Goal: Task Accomplishment & Management: Use online tool/utility

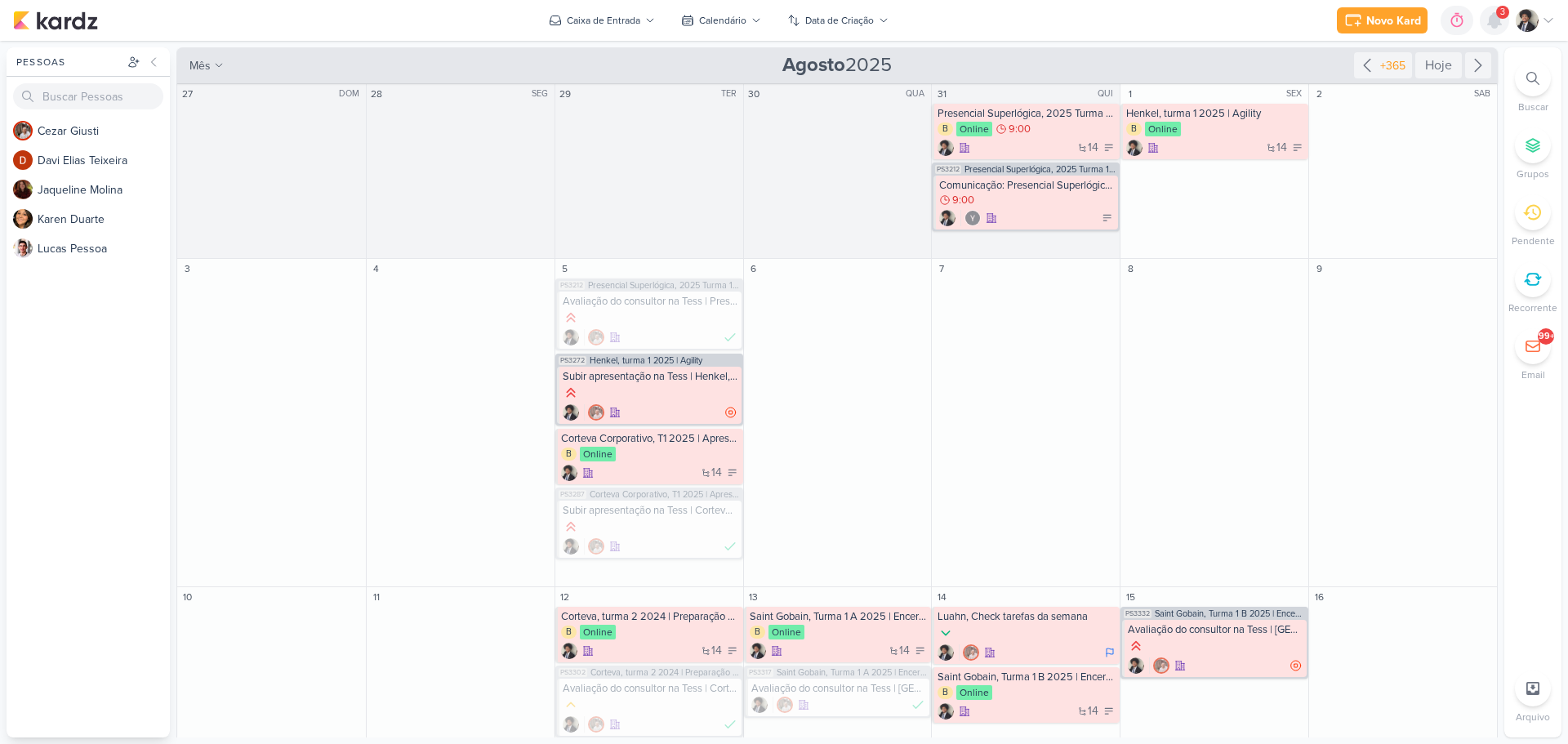
click at [1492, 12] on icon at bounding box center [1494, 20] width 19 height 19
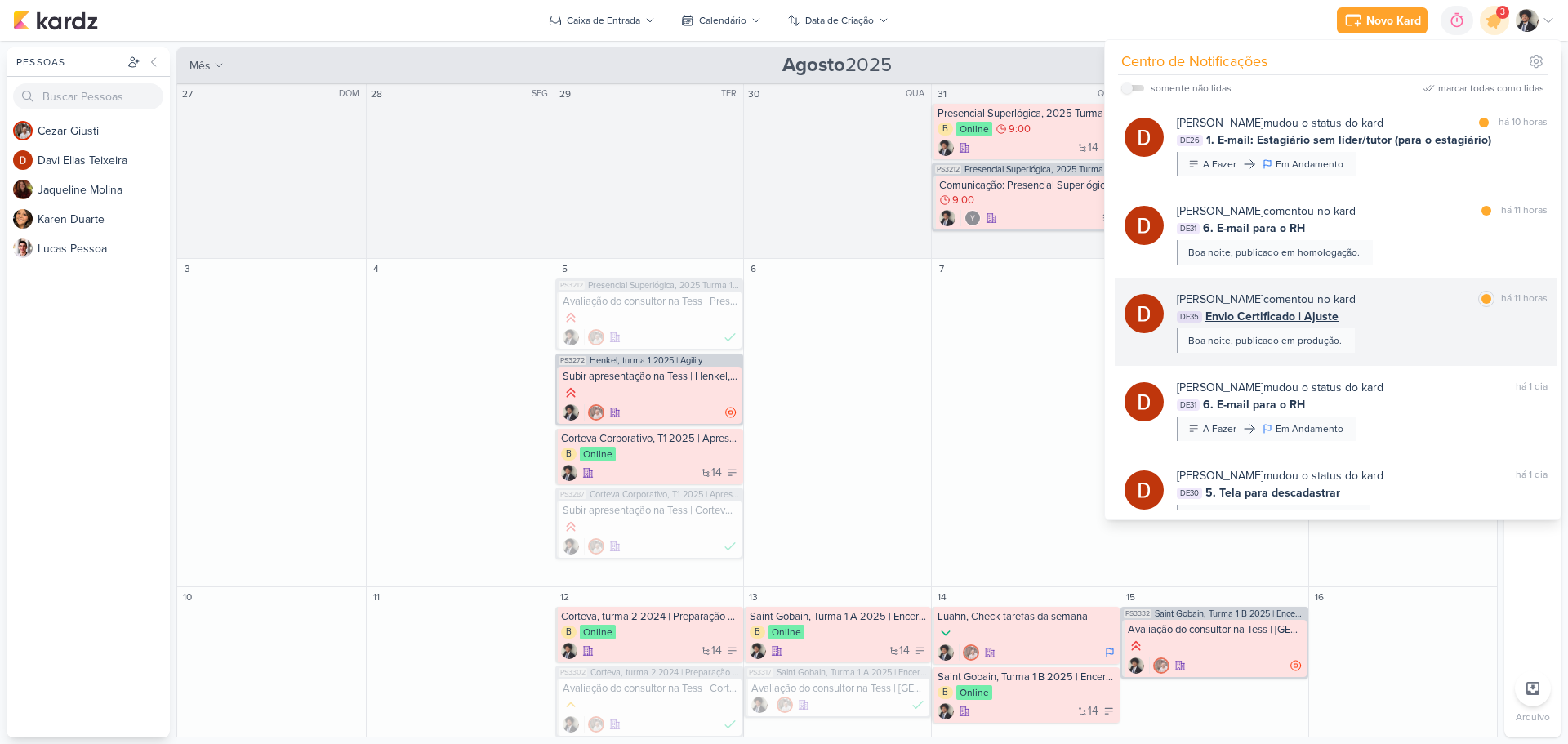
click at [1273, 322] on span "Envio Certificado | Ajuste" at bounding box center [1272, 316] width 133 height 17
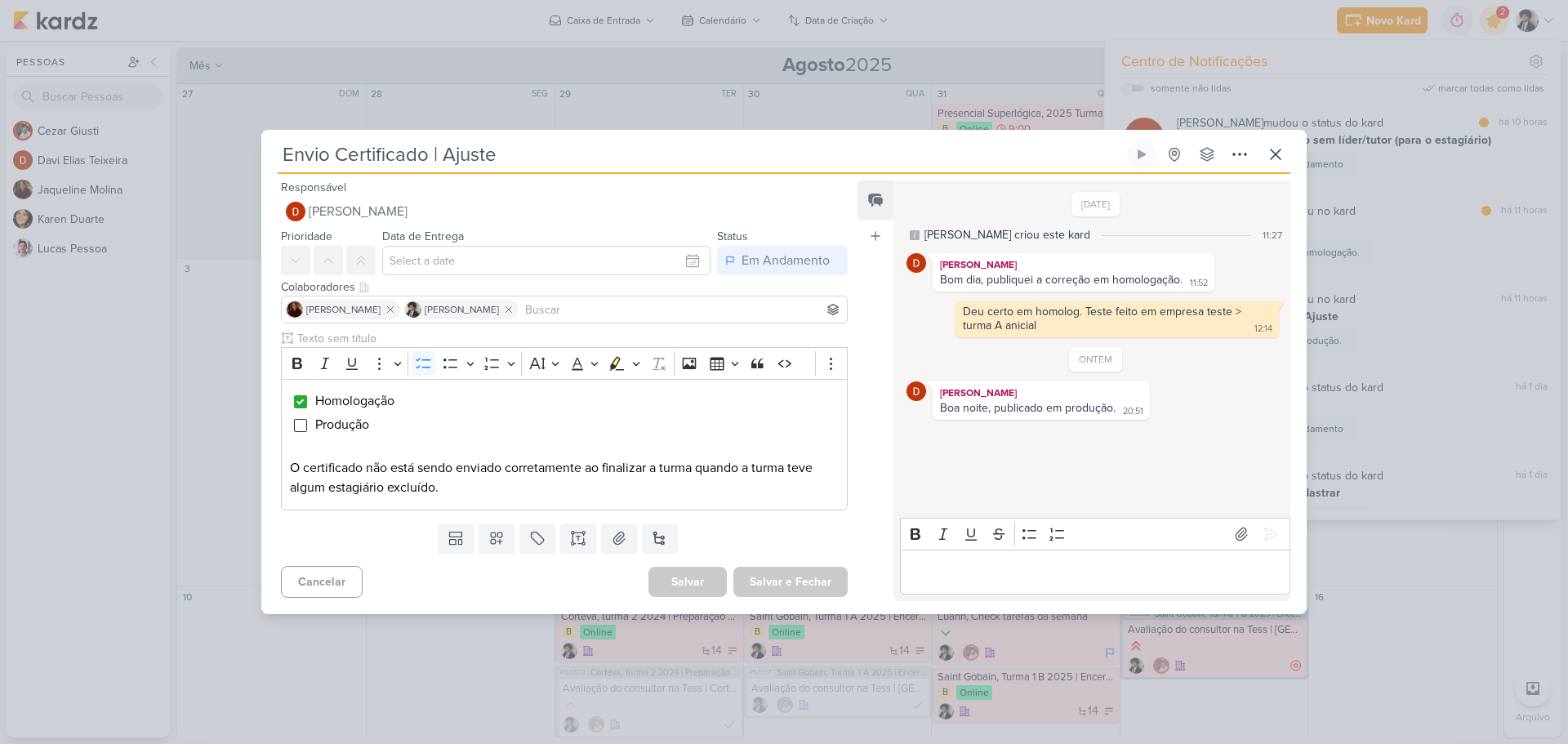
click at [1068, 579] on p "Editor editing area: main" at bounding box center [1094, 571] width 373 height 19
click at [296, 427] on input "Editor editing area: main" at bounding box center [300, 425] width 13 height 13
click at [1272, 532] on icon at bounding box center [1270, 533] width 17 height 17
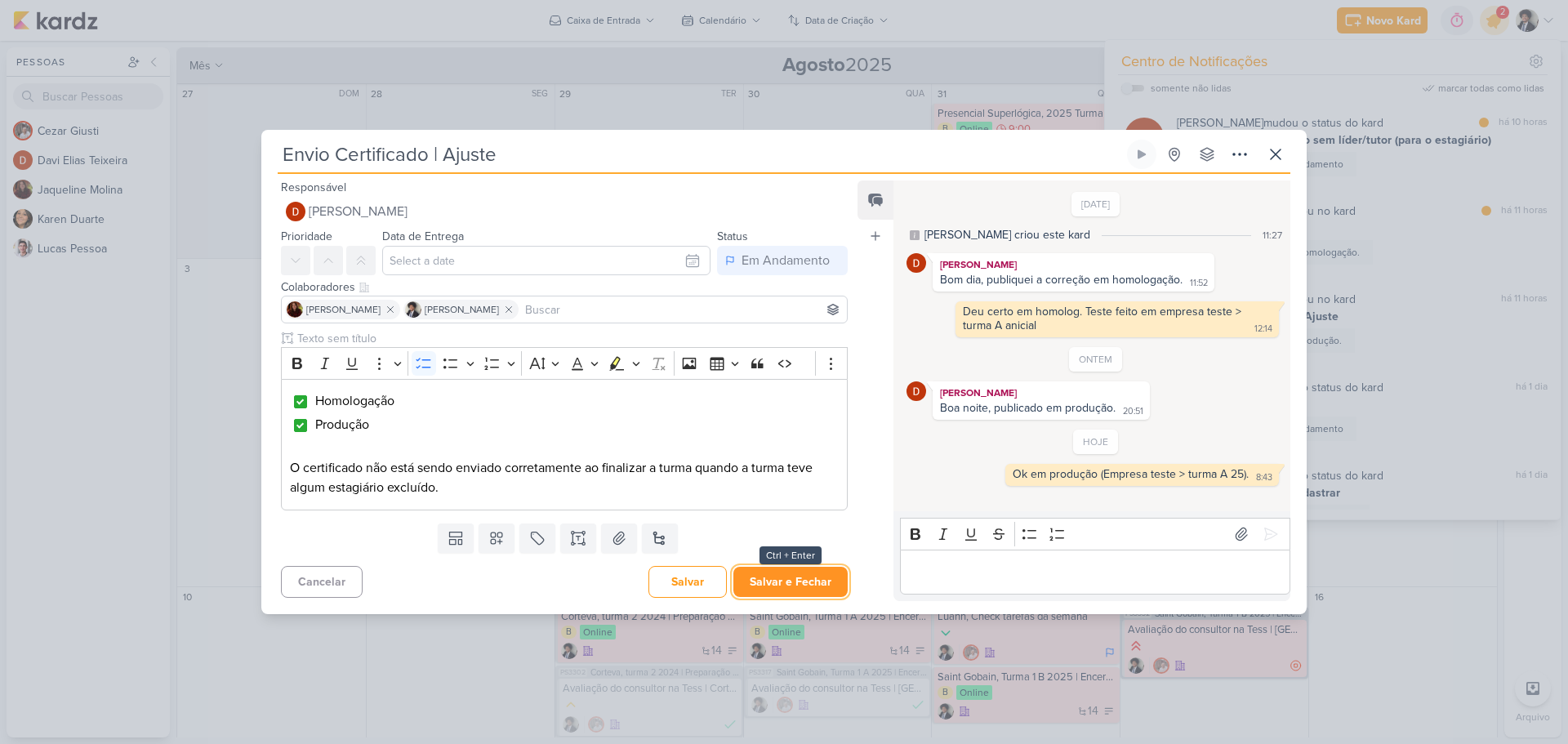
click at [800, 576] on button "Salvar e Fechar" at bounding box center [790, 581] width 115 height 31
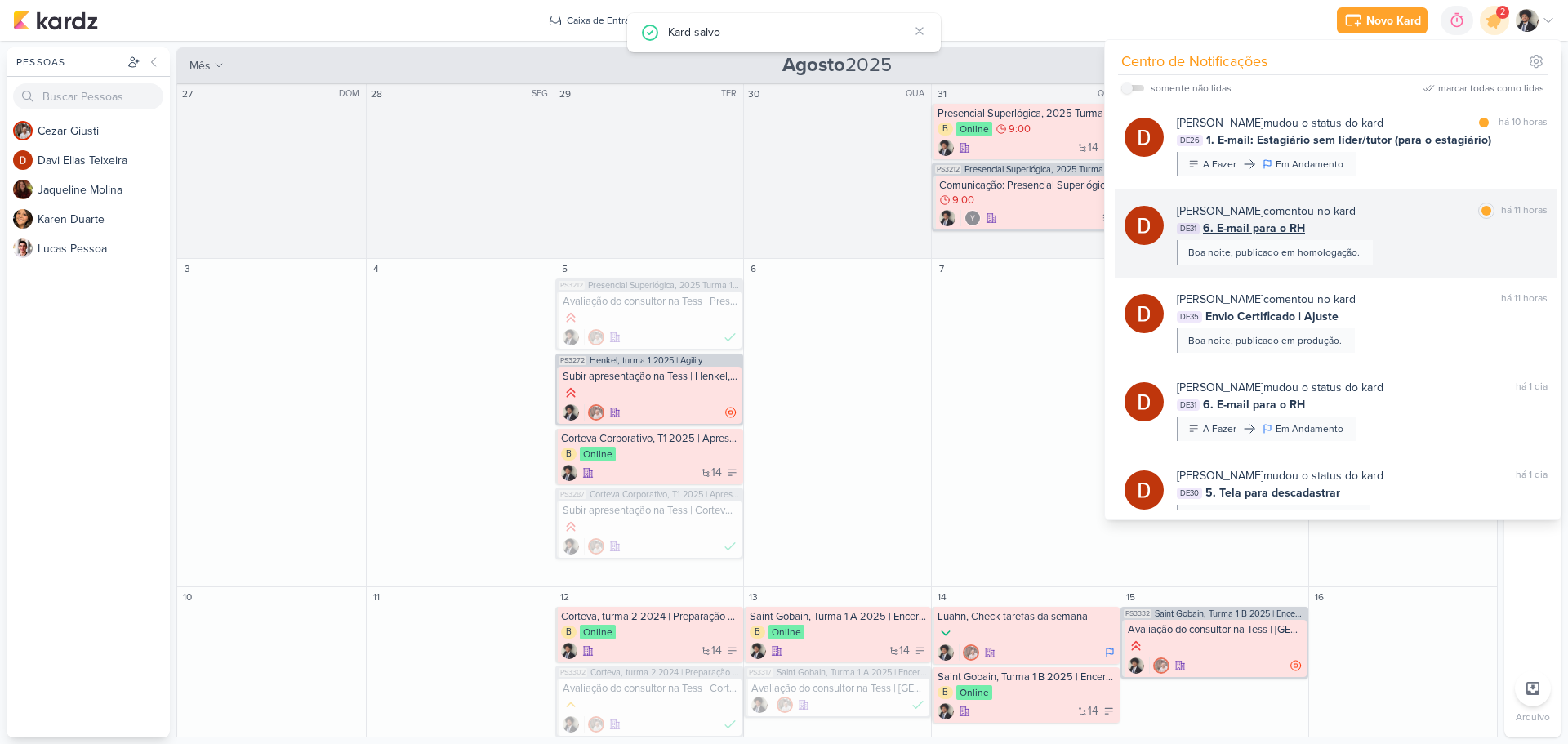
click at [1296, 221] on span "6. E-mail para o RH" at bounding box center [1253, 228] width 102 height 17
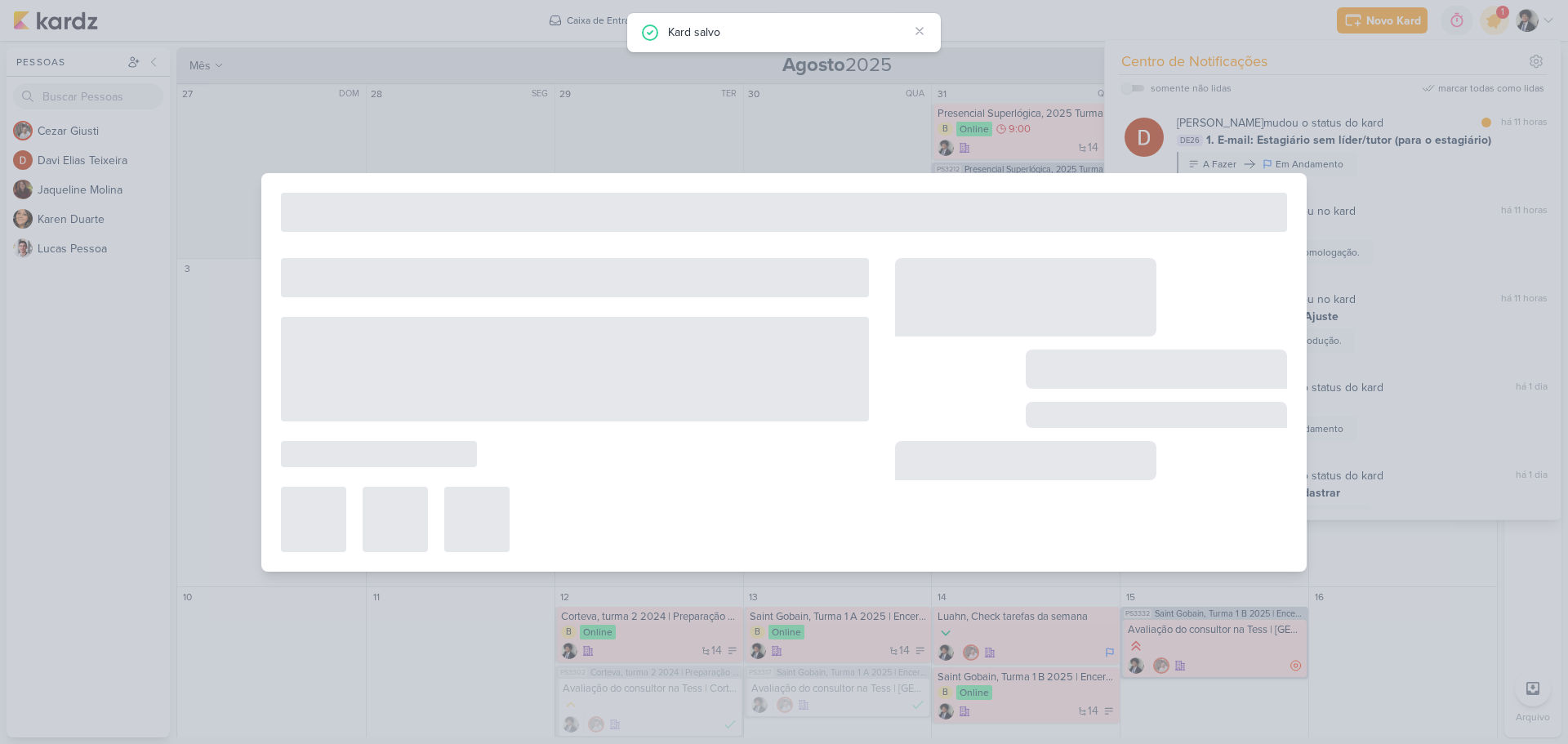
type input "6. E-mail para o RH"
type input "[DATE] 23:59"
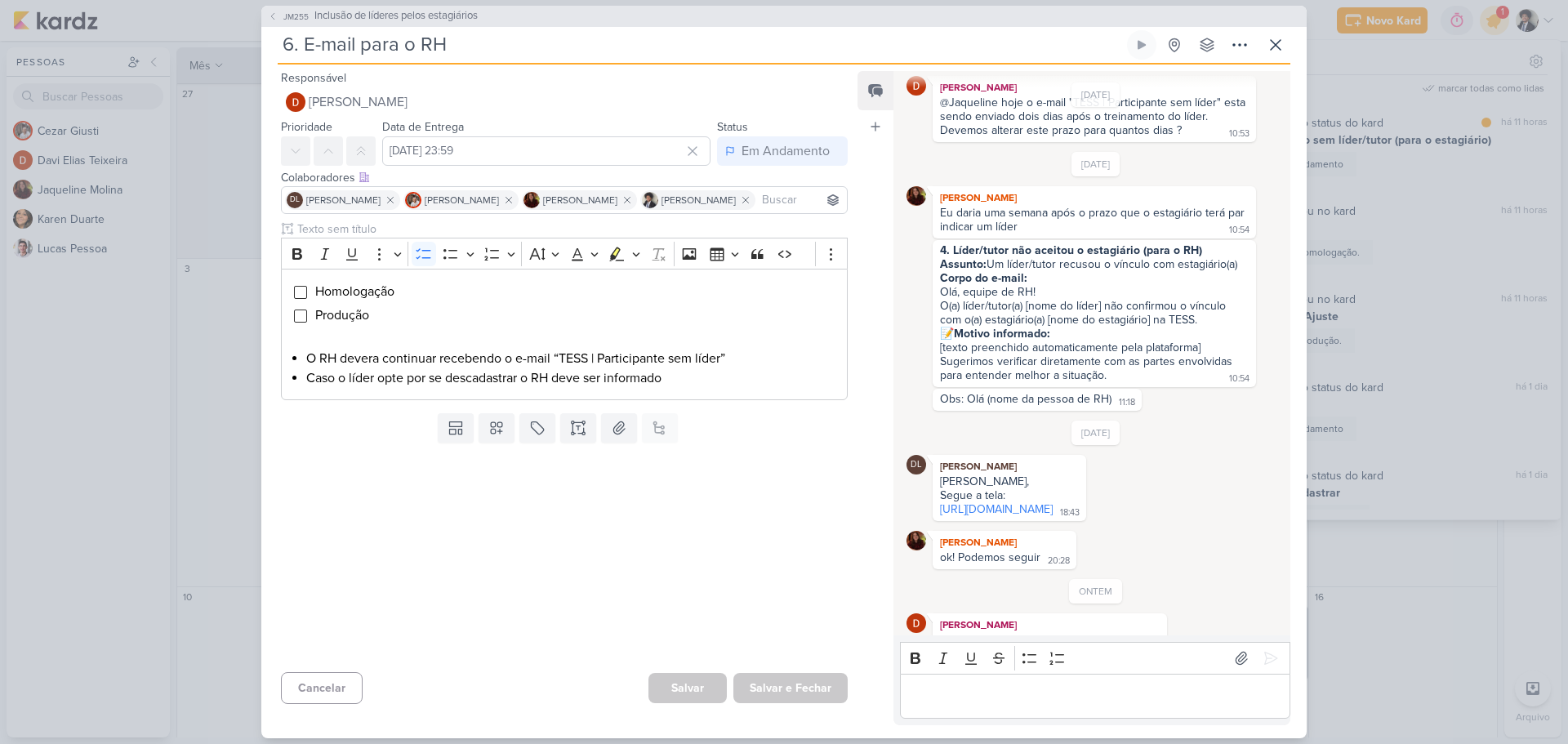
scroll to position [133, 0]
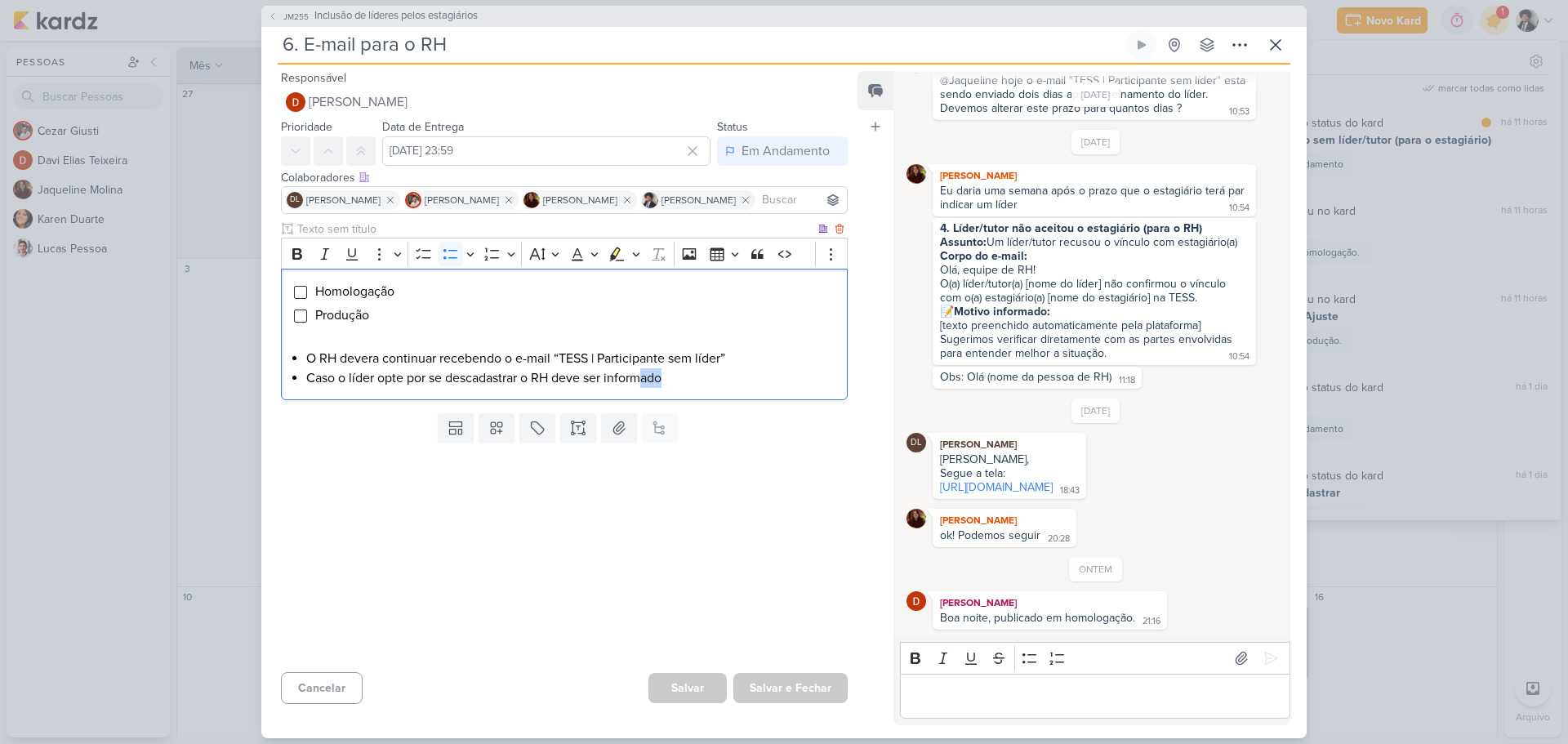
drag, startPoint x: 645, startPoint y: 377, endPoint x: 682, endPoint y: 378, distance: 37.0
click at [682, 378] on li "Caso o líder opte por se descadastrar o RH deve ser informado" at bounding box center [572, 378] width 533 height 19
click at [653, 379] on li "Caso o líder opte por se descadastrar o RH deve ser informado" at bounding box center [572, 378] width 533 height 19
click at [639, 375] on li "Caso o líder opte por se descadastrar o RH deve ser informado" at bounding box center [572, 378] width 533 height 19
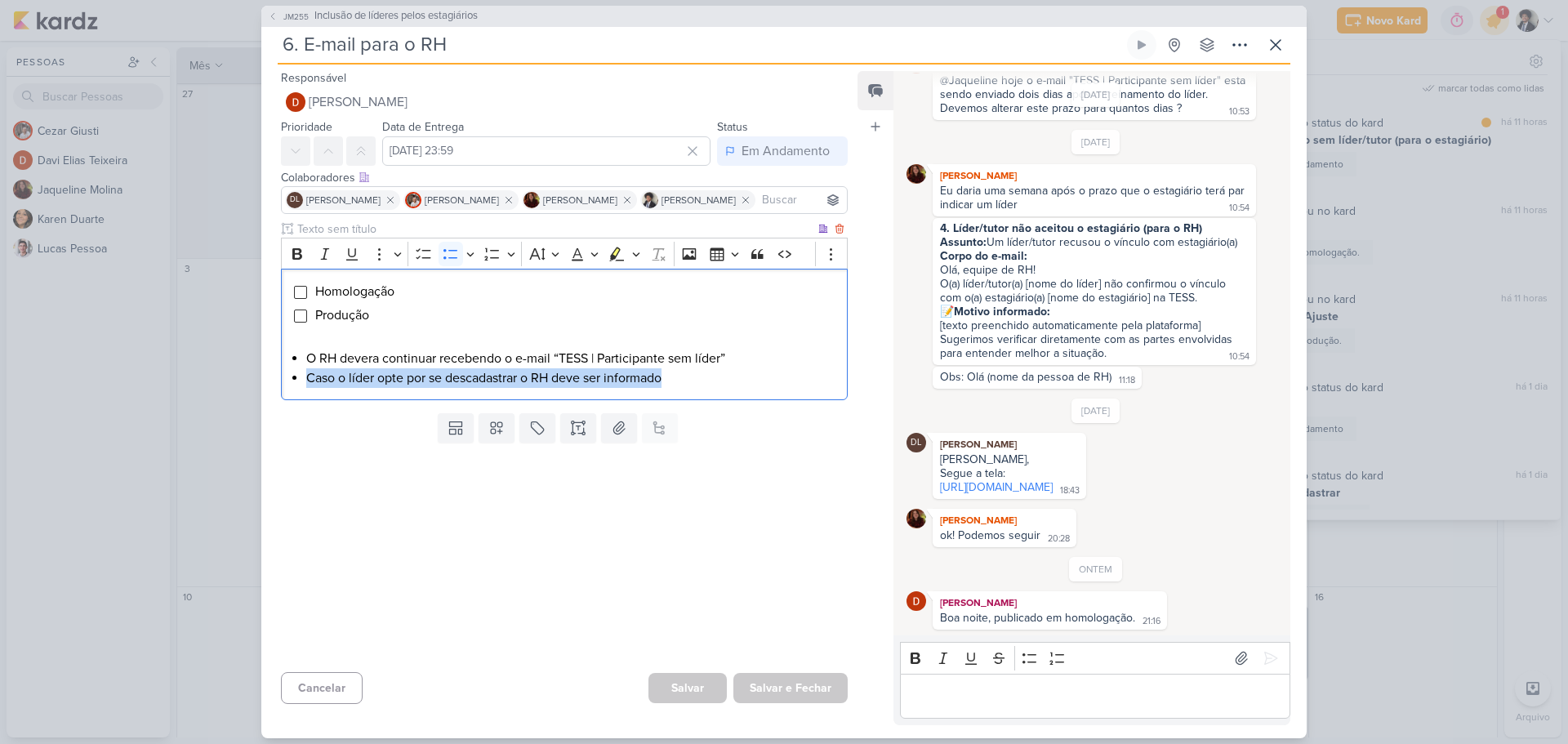
click at [639, 375] on li "Caso o líder opte por se descadastrar o RH deve ser informado" at bounding box center [572, 378] width 533 height 19
click at [672, 378] on li "Caso o líder opte por se descadastrar o RH deve ser informado" at bounding box center [572, 378] width 533 height 19
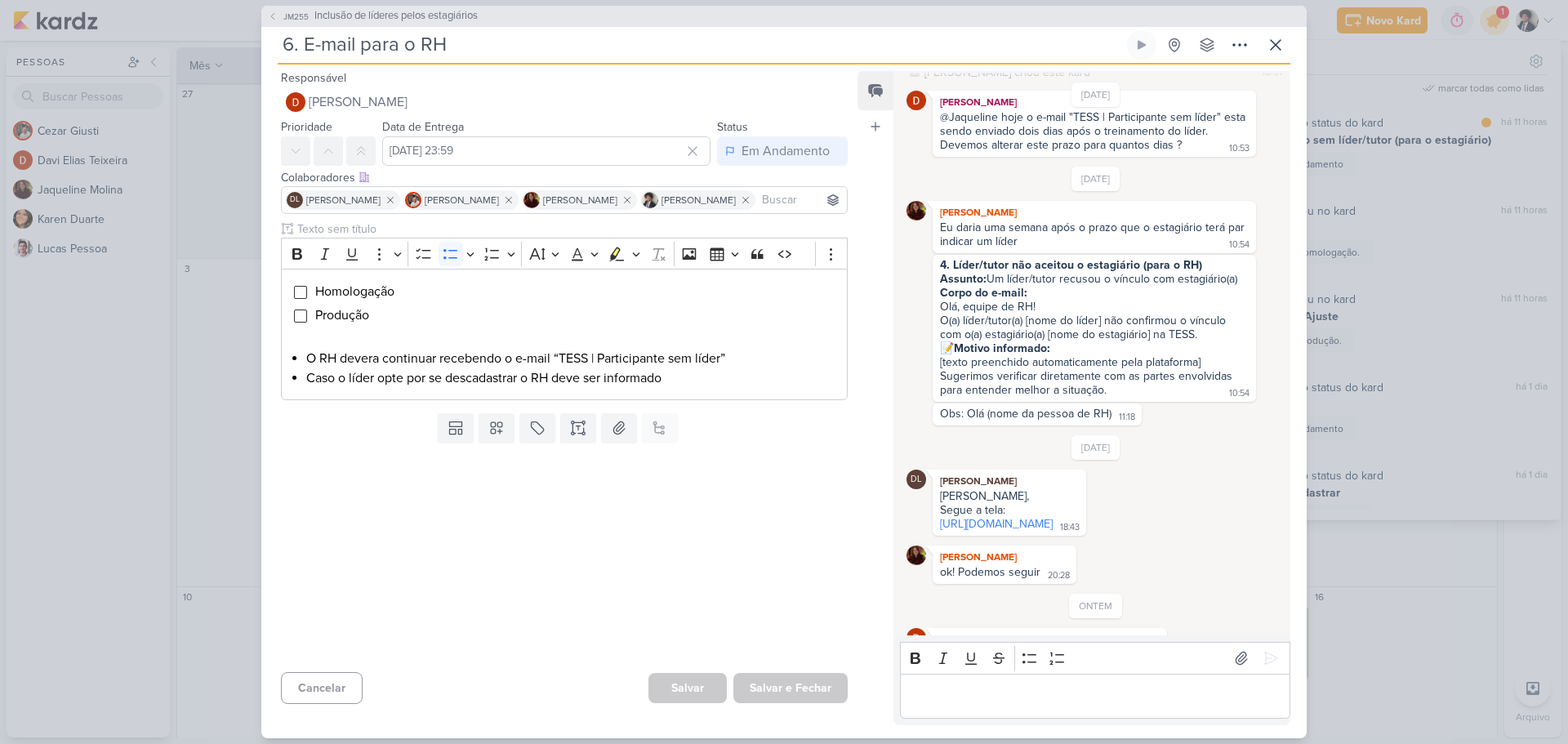
scroll to position [81, 0]
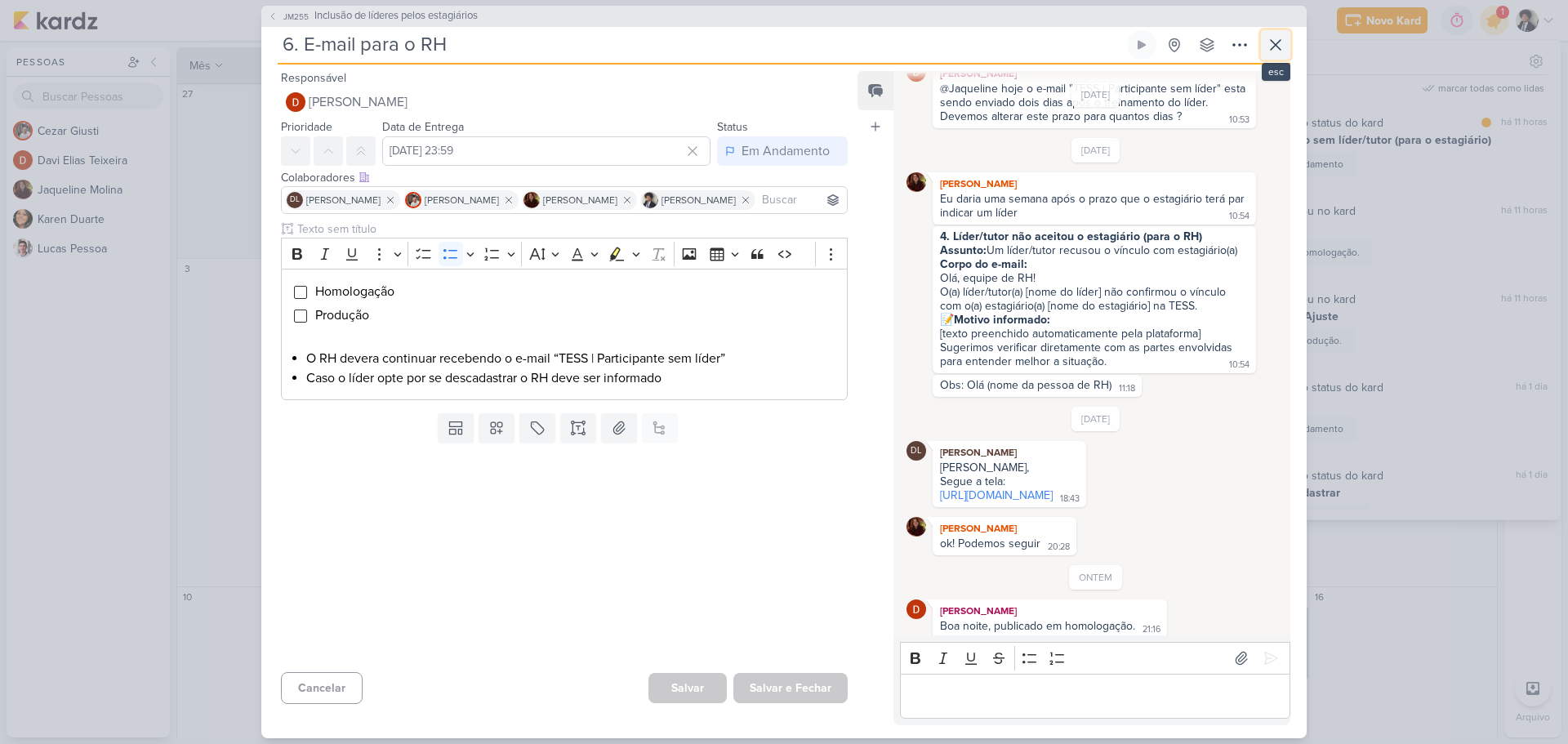
click at [1282, 42] on icon at bounding box center [1275, 45] width 19 height 19
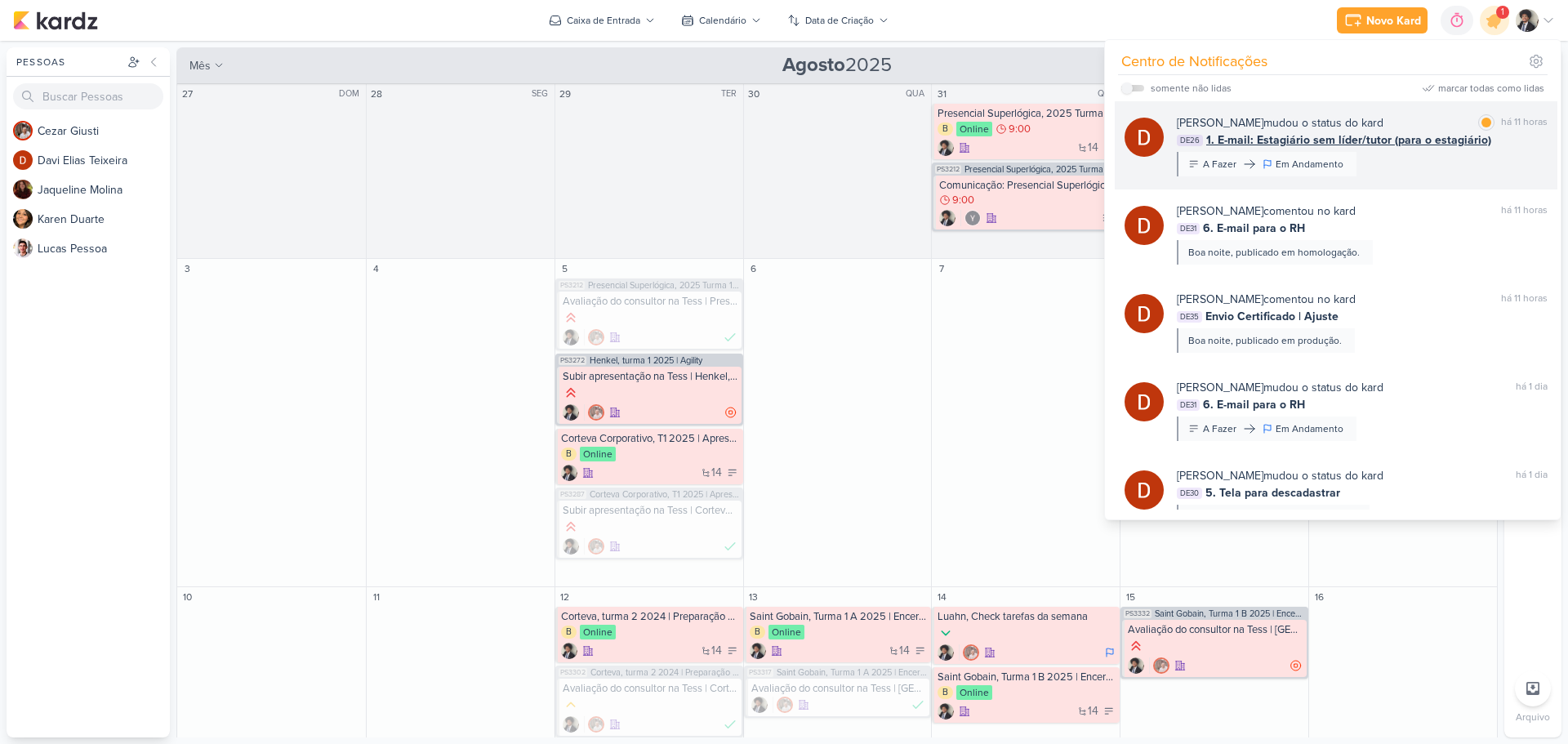
click at [1369, 143] on span "1. E-mail: Estagiário sem líder/tutor (para o estagiário)" at bounding box center [1348, 140] width 285 height 17
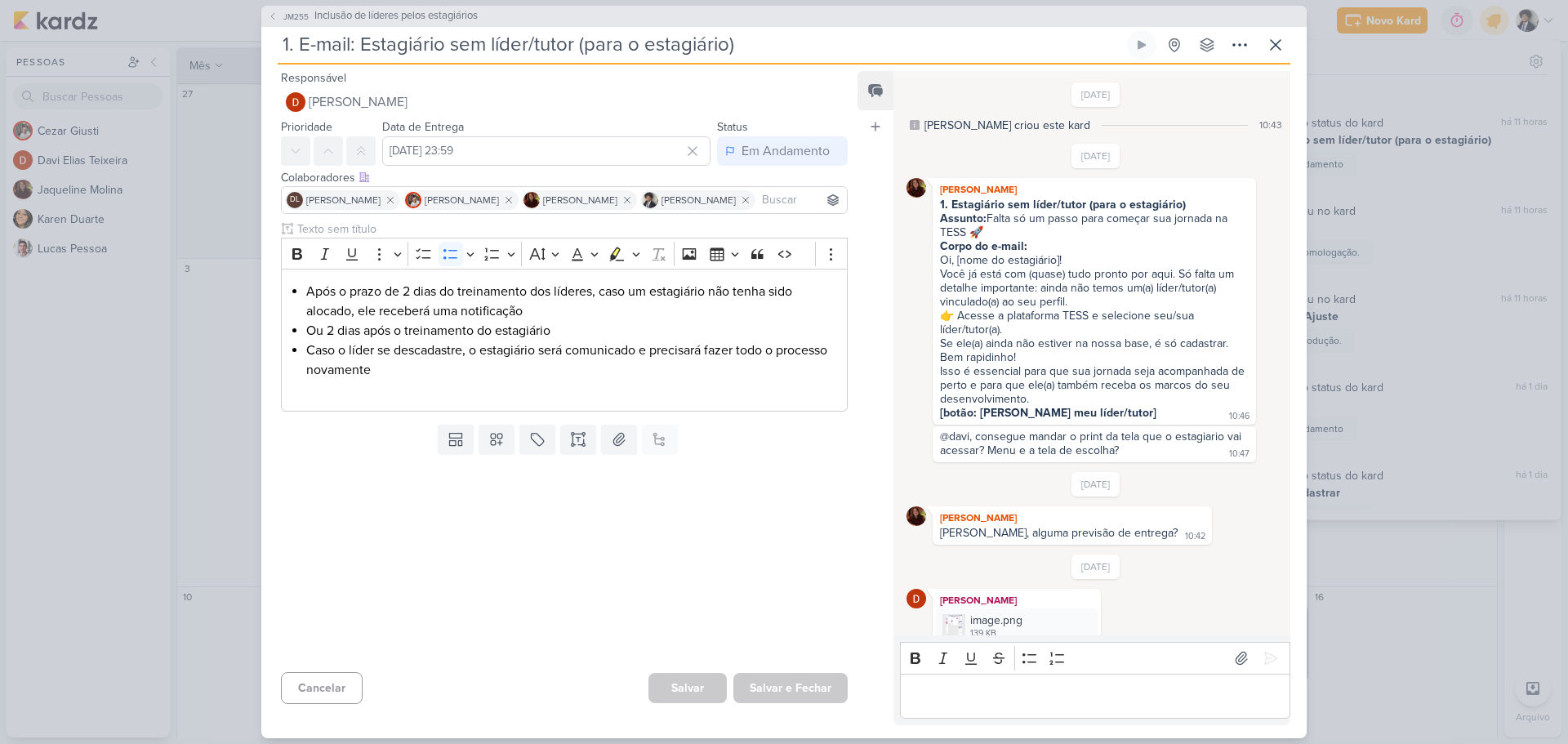
scroll to position [901, 0]
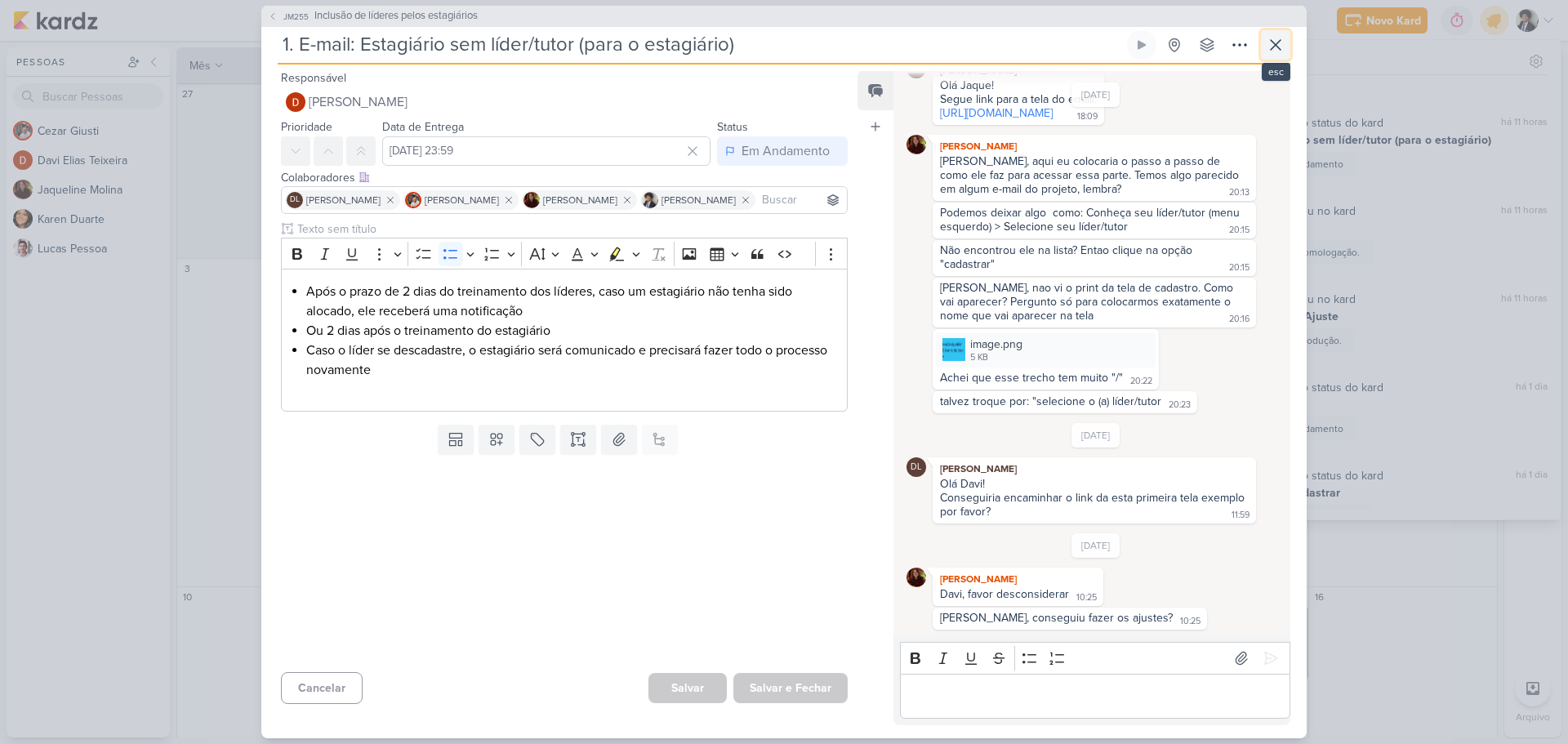
click at [1271, 48] on icon at bounding box center [1275, 45] width 19 height 19
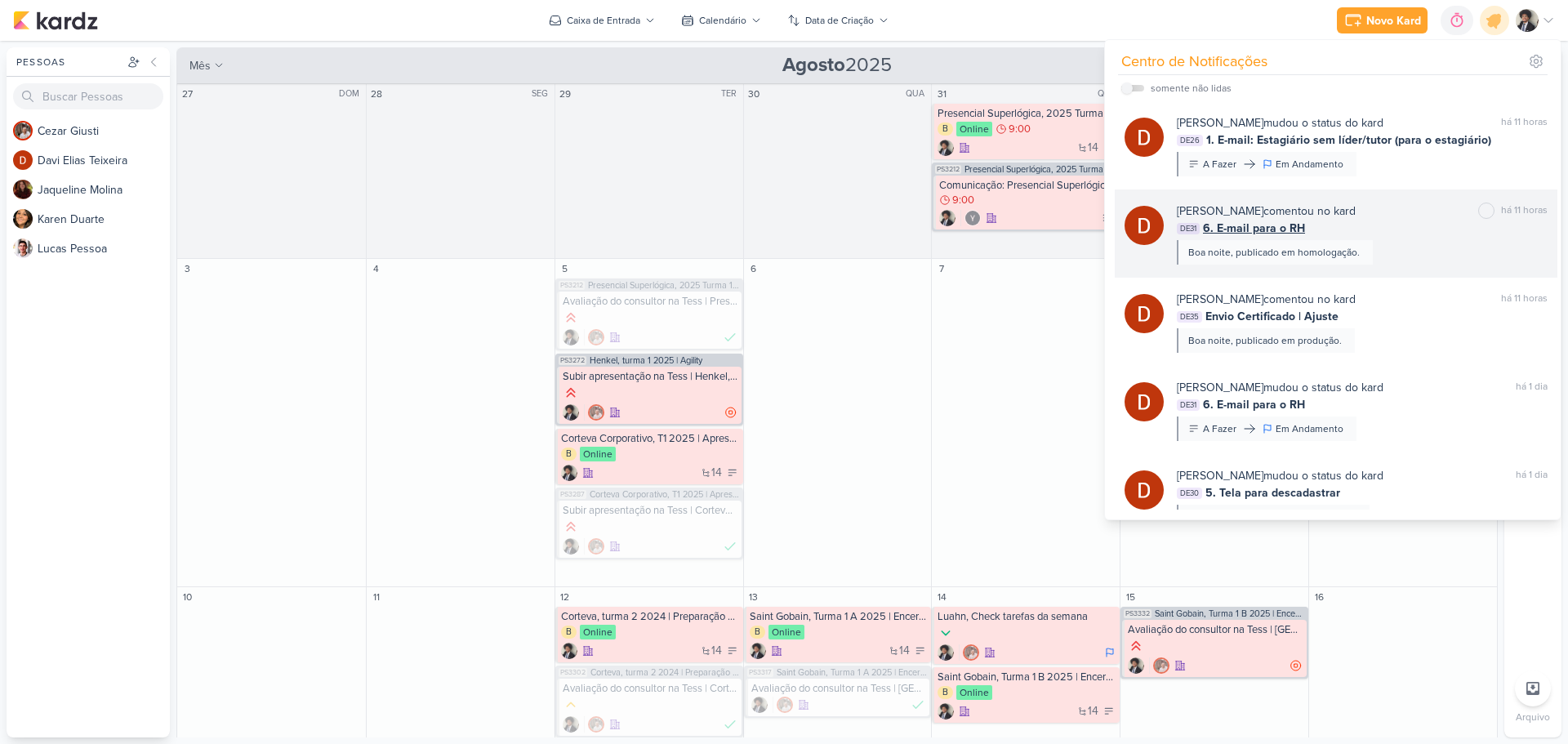
click at [1265, 235] on span "6. E-mail para o RH" at bounding box center [1253, 228] width 102 height 17
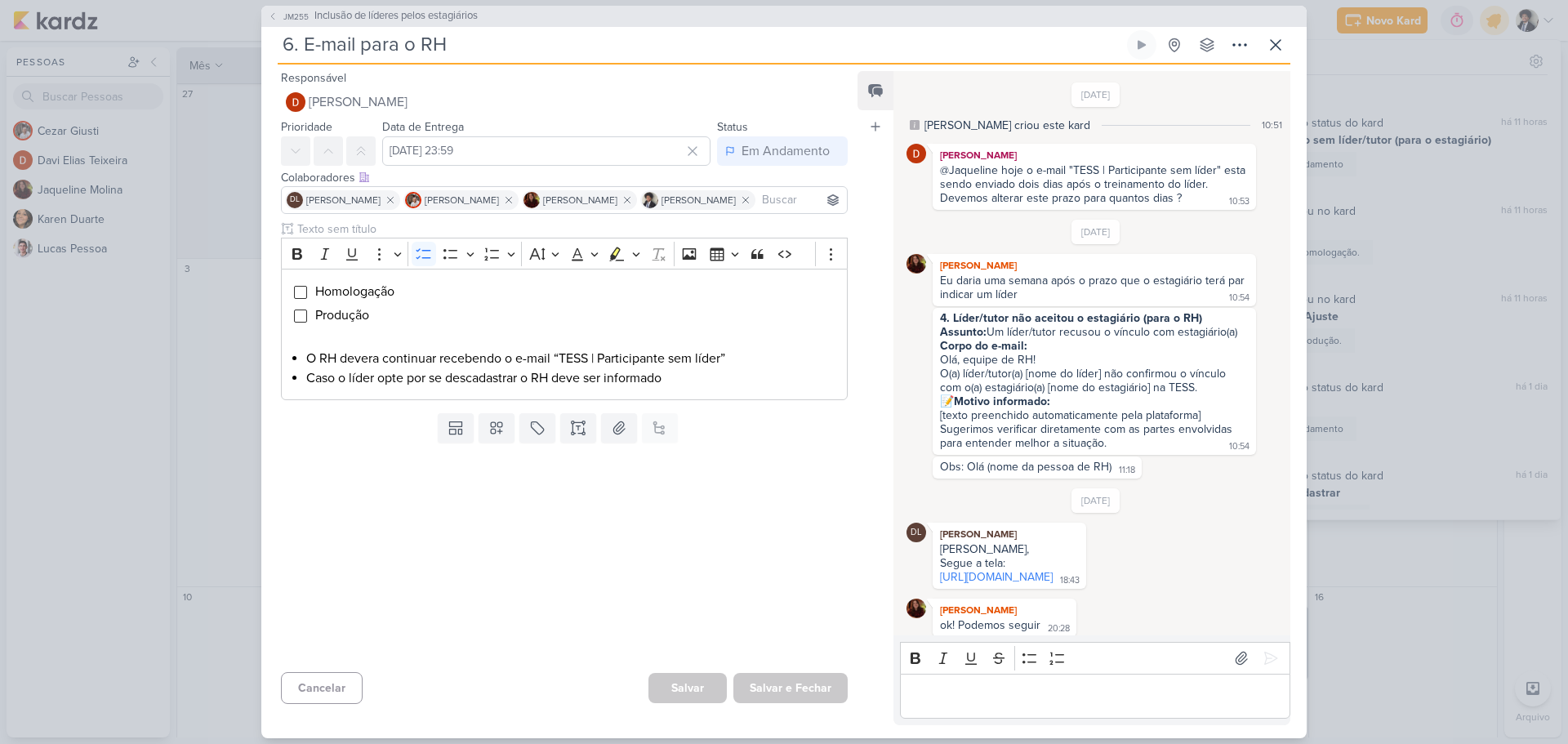
scroll to position [133, 0]
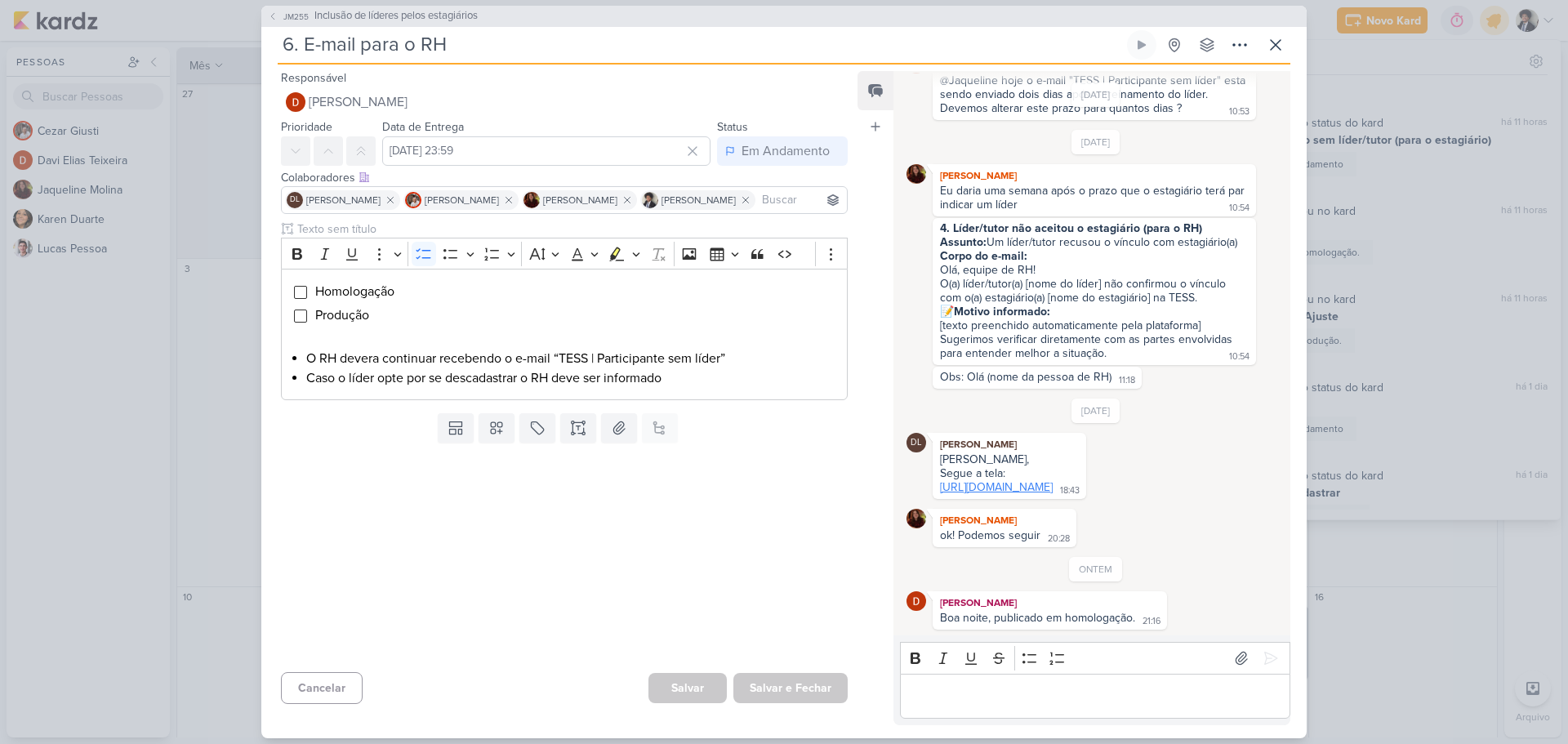
click at [1052, 480] on link "[URL][DOMAIN_NAME]" at bounding box center [996, 487] width 113 height 14
click at [977, 698] on p "Editor editing area: main" at bounding box center [1094, 695] width 373 height 19
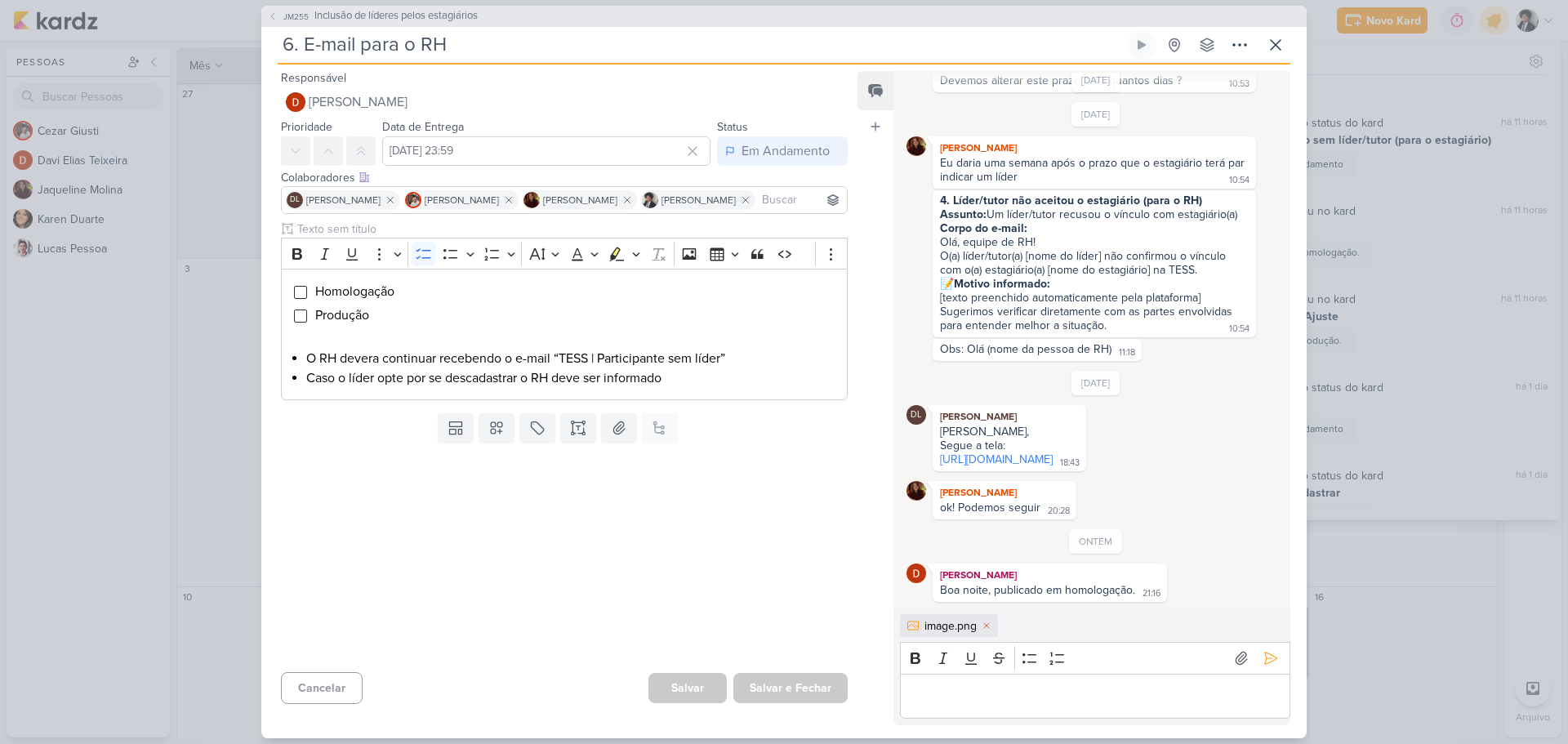
click at [976, 687] on p "Editor editing area: main" at bounding box center [1094, 695] width 373 height 19
click at [297, 289] on input "Editor editing area: main" at bounding box center [300, 292] width 13 height 13
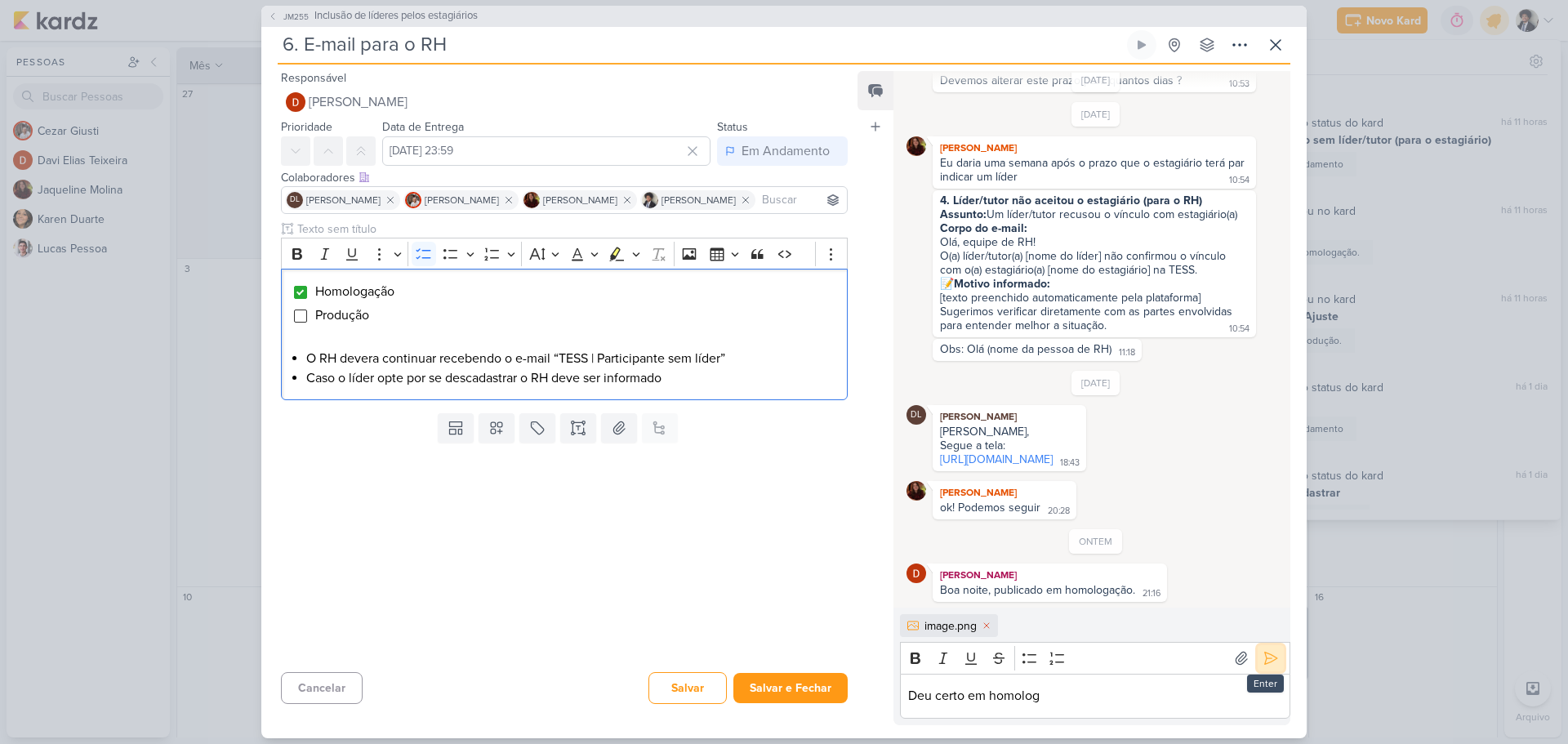
click at [1263, 656] on icon at bounding box center [1270, 657] width 17 height 17
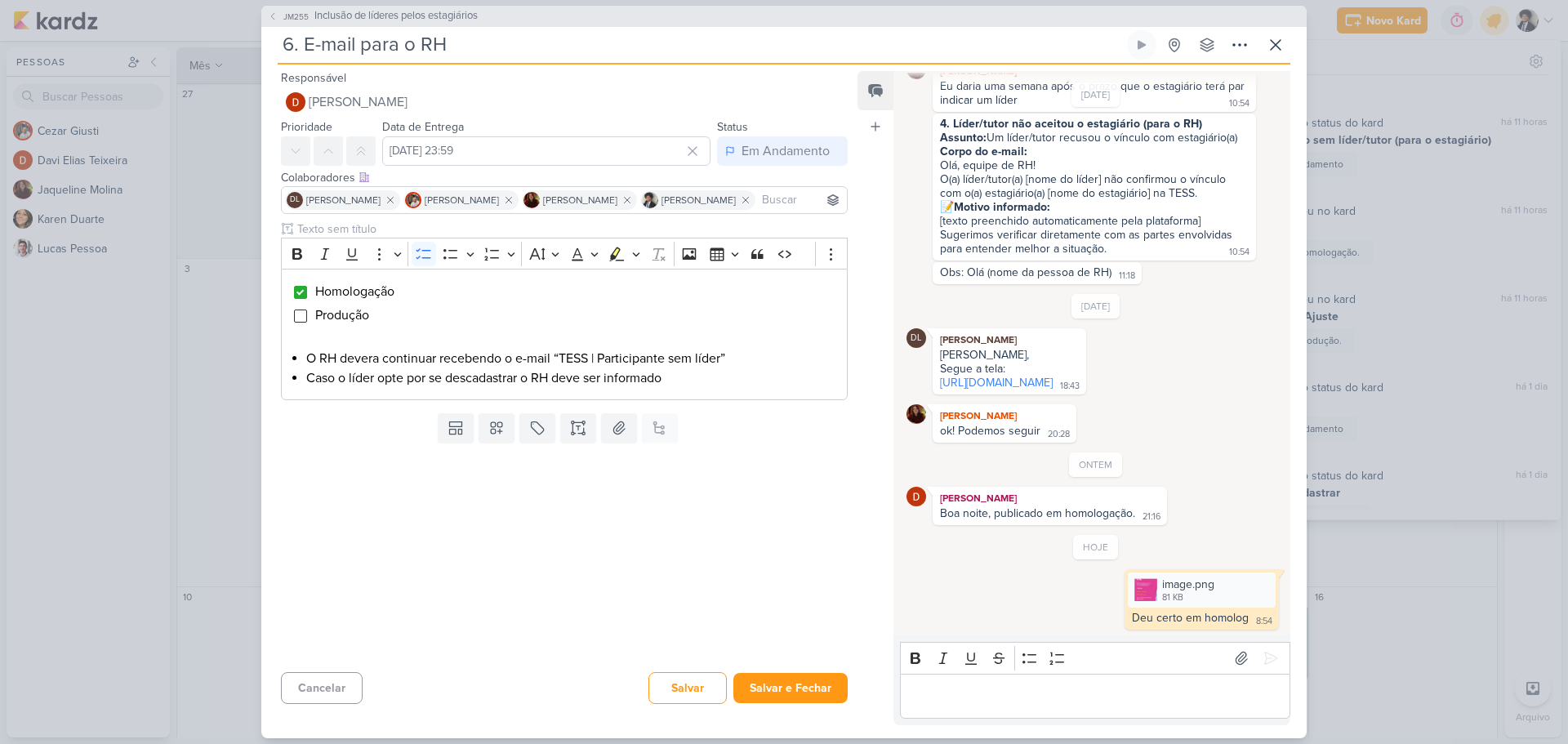
scroll to position [156, 0]
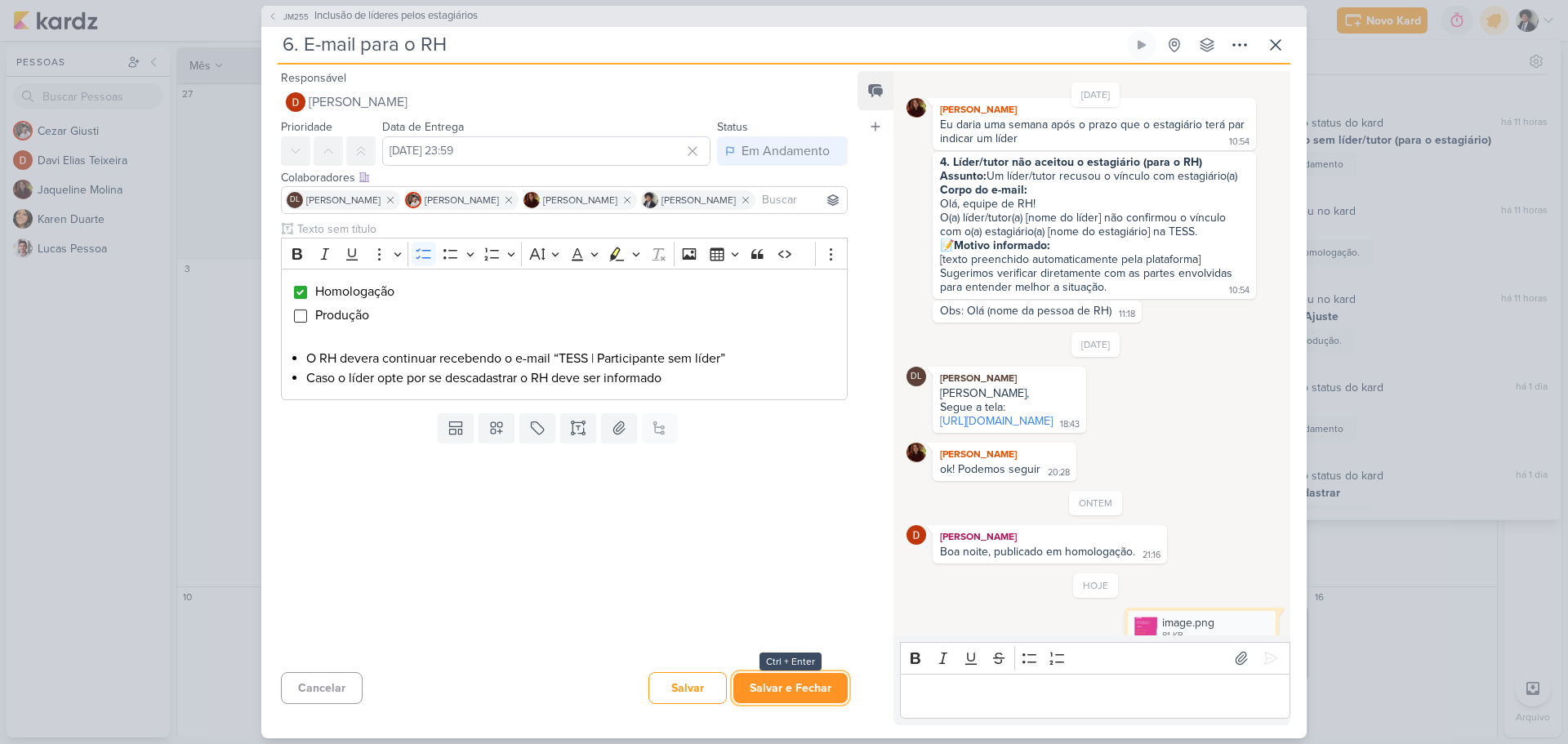
click at [798, 678] on button "Salvar e Fechar" at bounding box center [790, 687] width 115 height 31
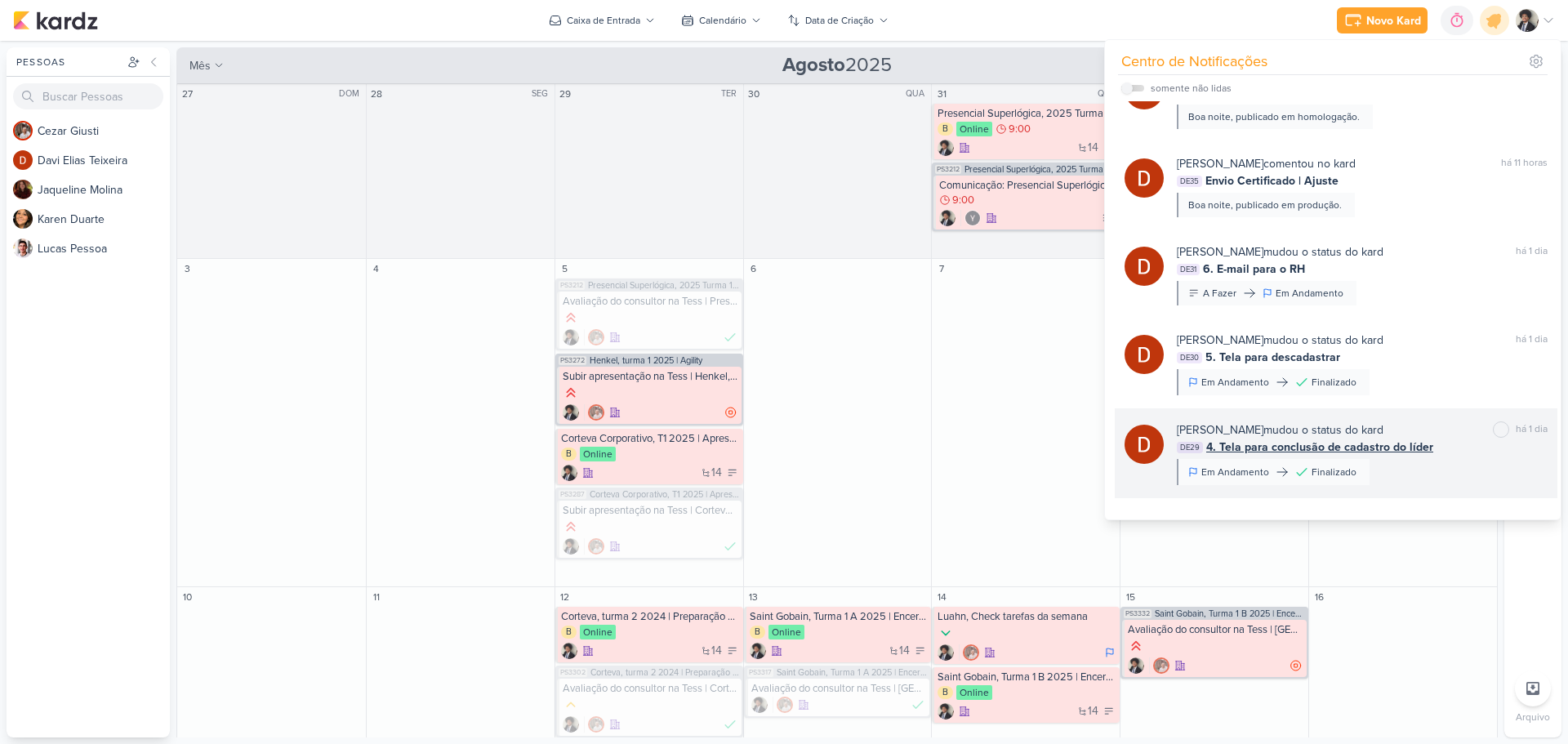
scroll to position [0, 0]
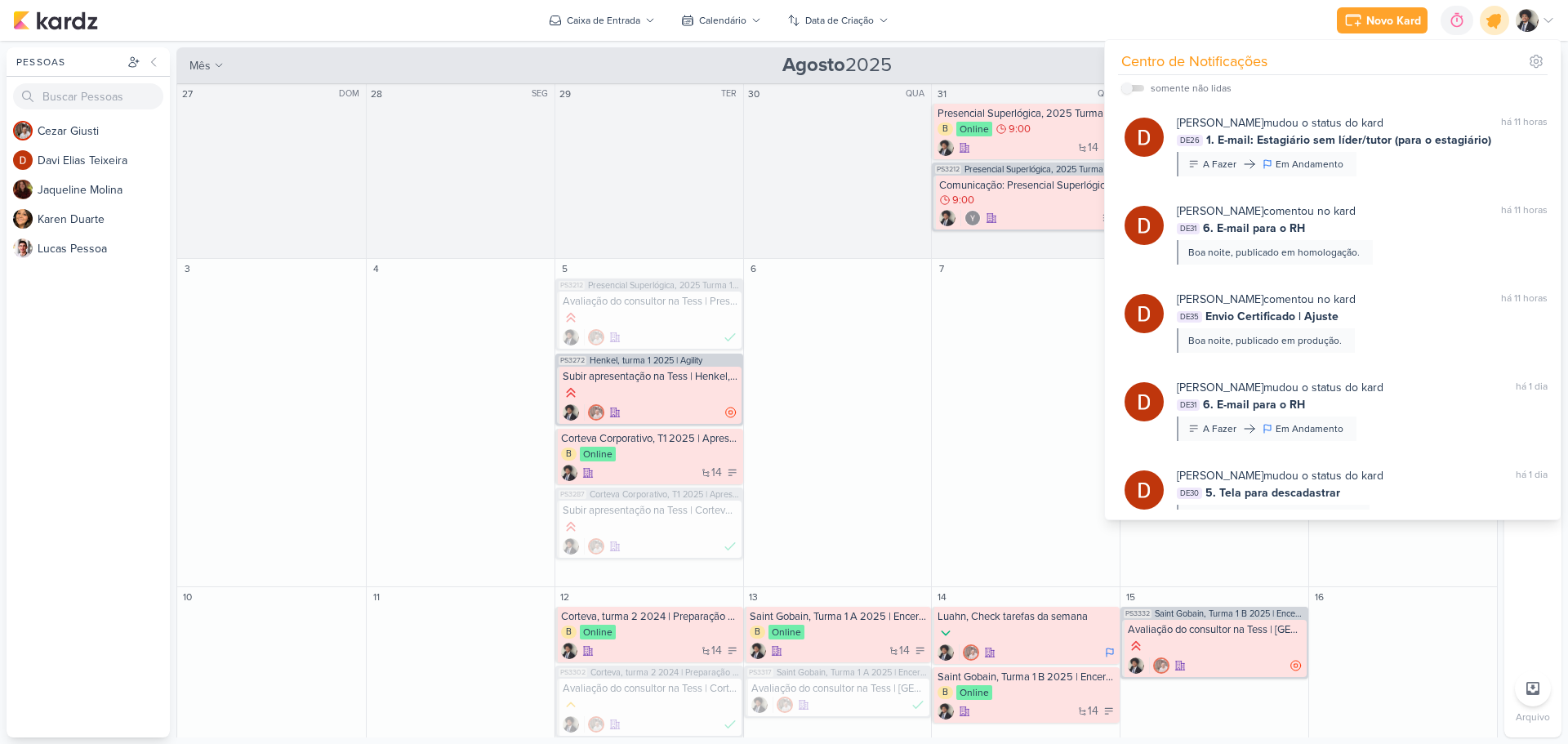
click at [1489, 20] on icon at bounding box center [1494, 20] width 19 height 19
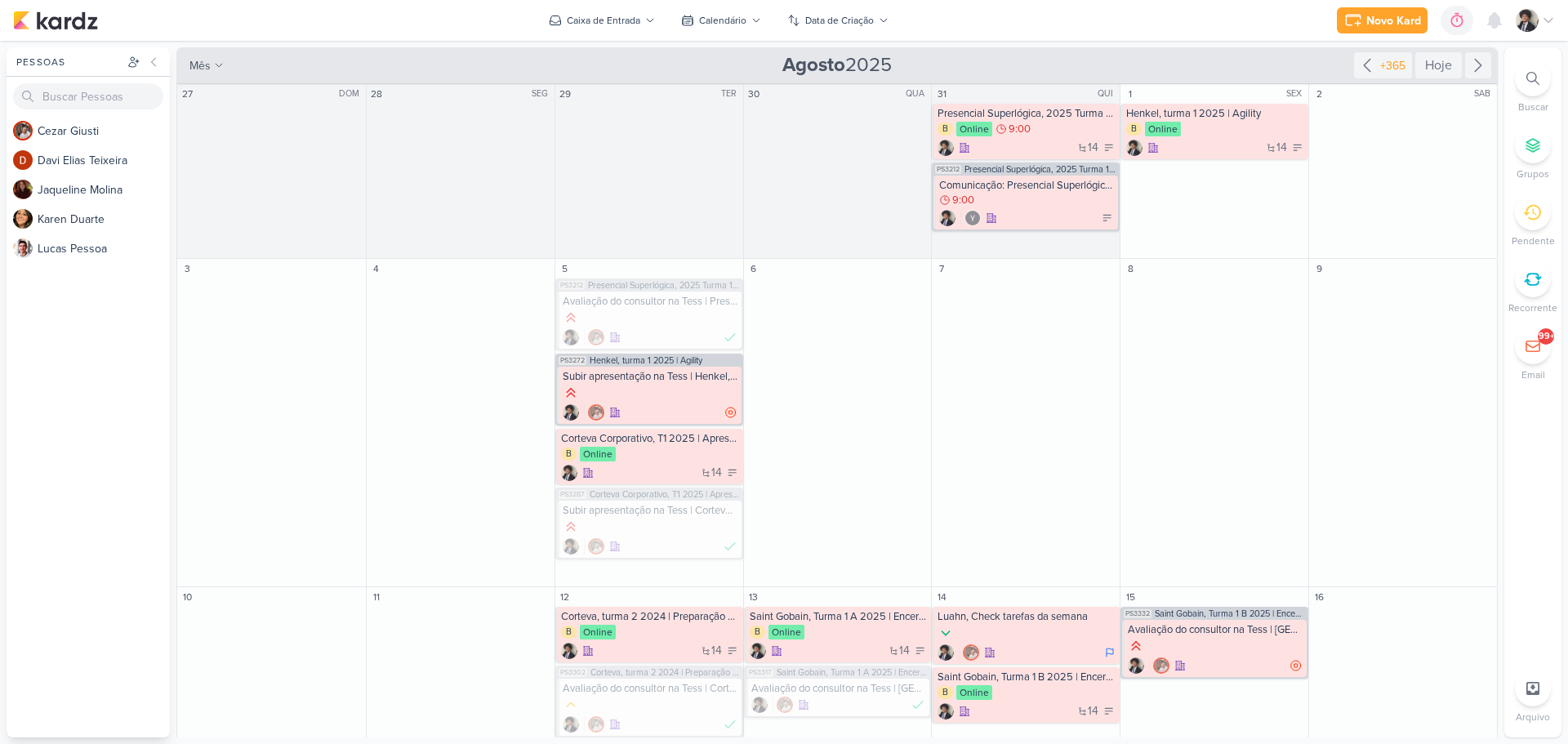
click at [1070, 17] on div "Novo Kard Ctrl + k 0h0m Sessão desligada... Hoje 0h0m Semana 0h0m Mês 0h0m" at bounding box center [784, 20] width 1542 height 41
